Goal: Book appointment/travel/reservation

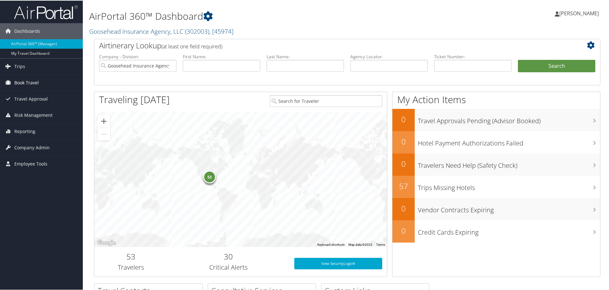
click at [29, 83] on span "Book Travel" at bounding box center [26, 82] width 25 height 16
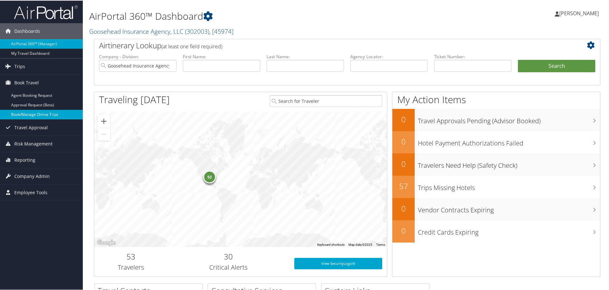
click at [29, 111] on link "Book/Manage Online Trips" at bounding box center [41, 114] width 83 height 10
